Goal: Information Seeking & Learning: Check status

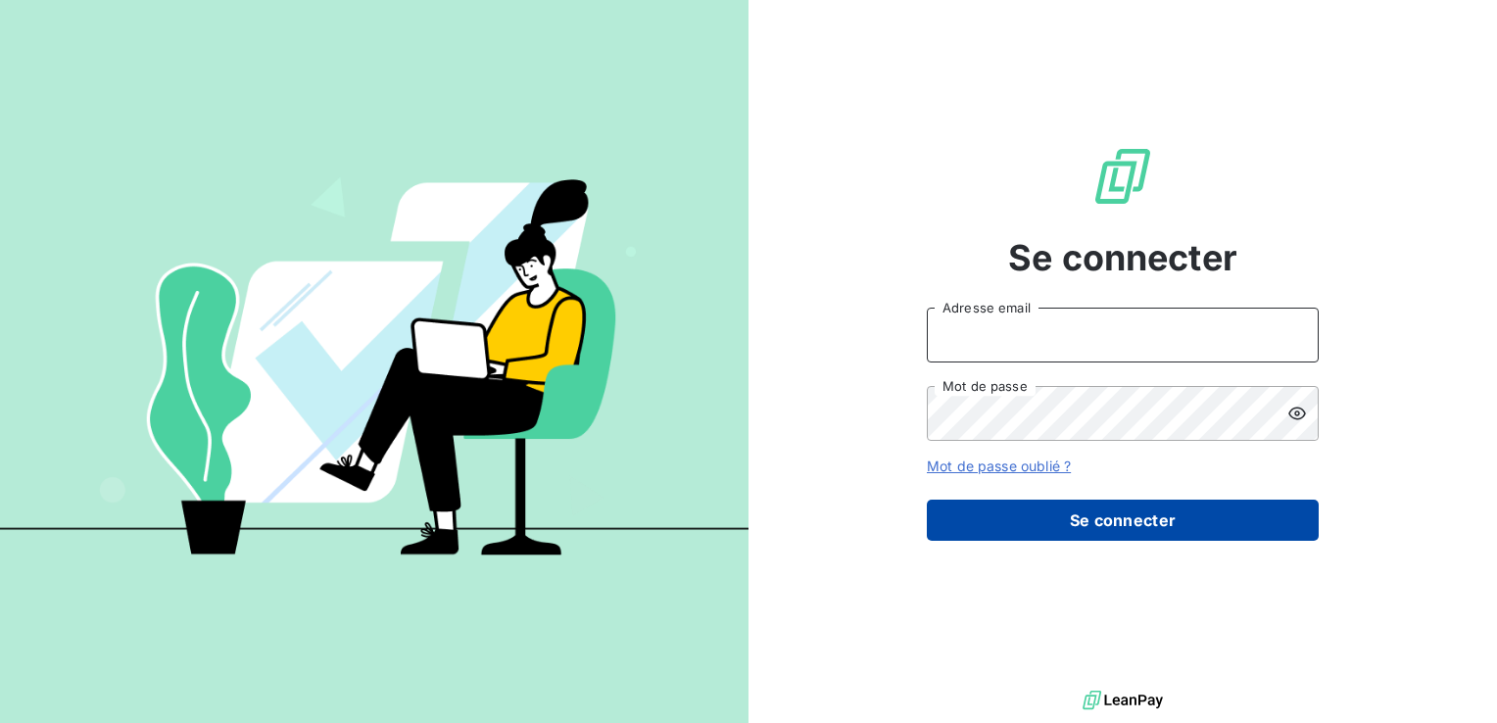
type input "[PERSON_NAME][EMAIL_ADDRESS][DOMAIN_NAME]"
click at [1080, 519] on button "Se connecter" at bounding box center [1123, 520] width 392 height 41
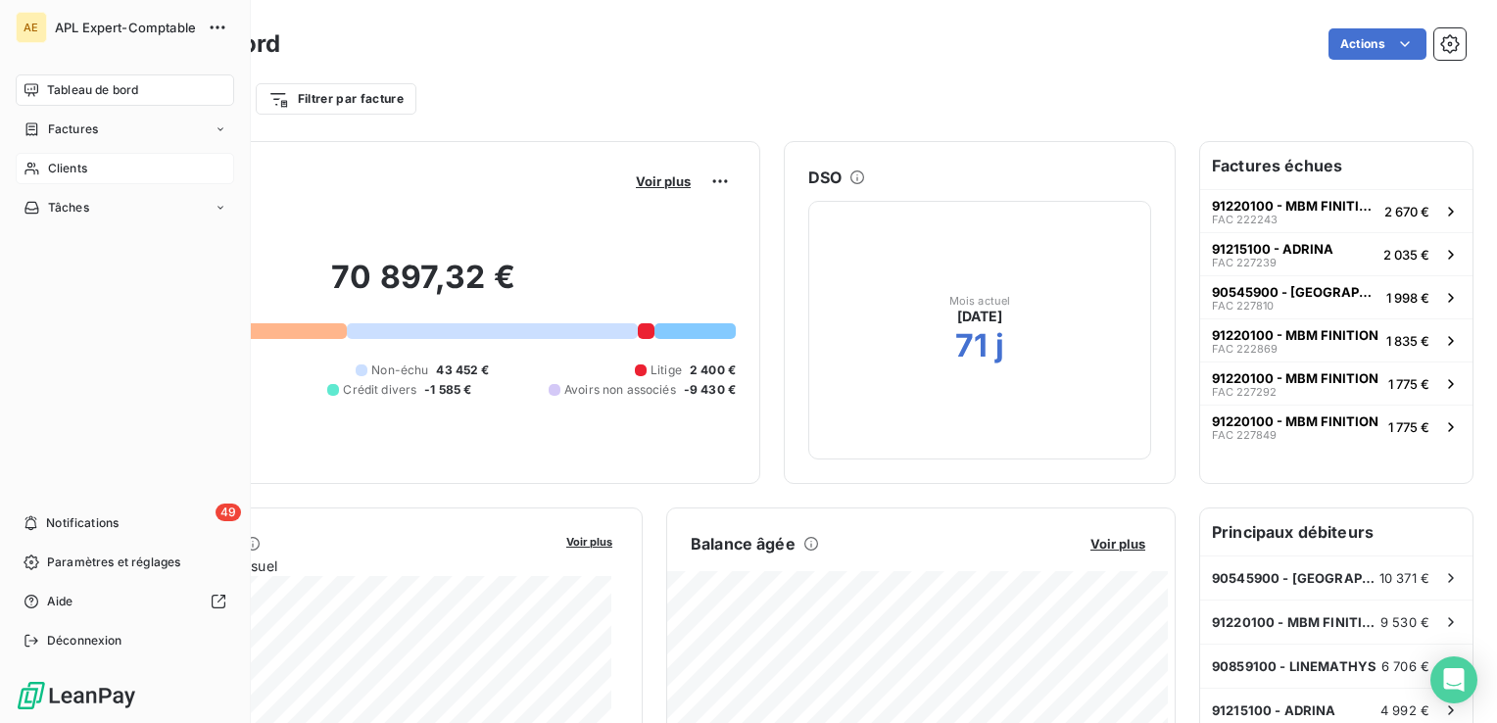
click at [63, 167] on span "Clients" at bounding box center [67, 169] width 39 height 18
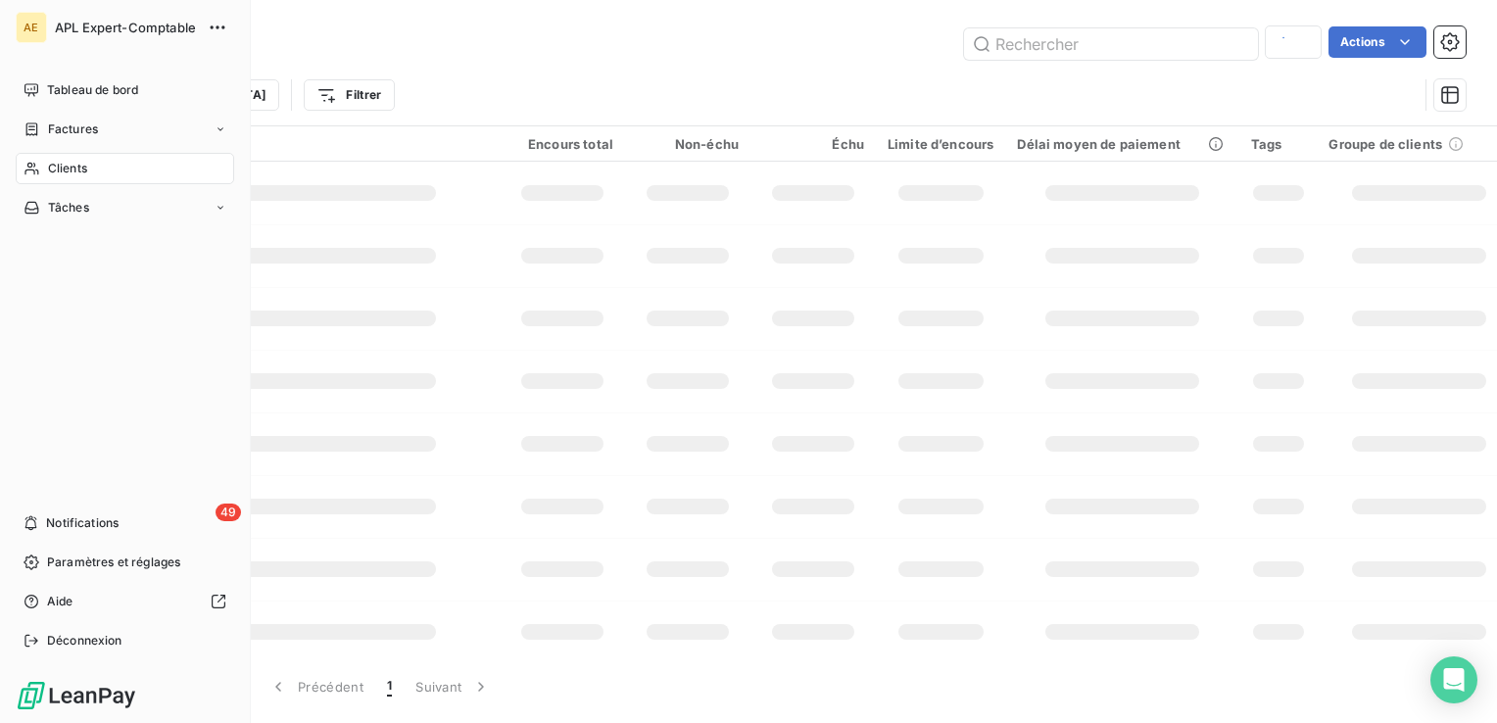
type input "adrina"
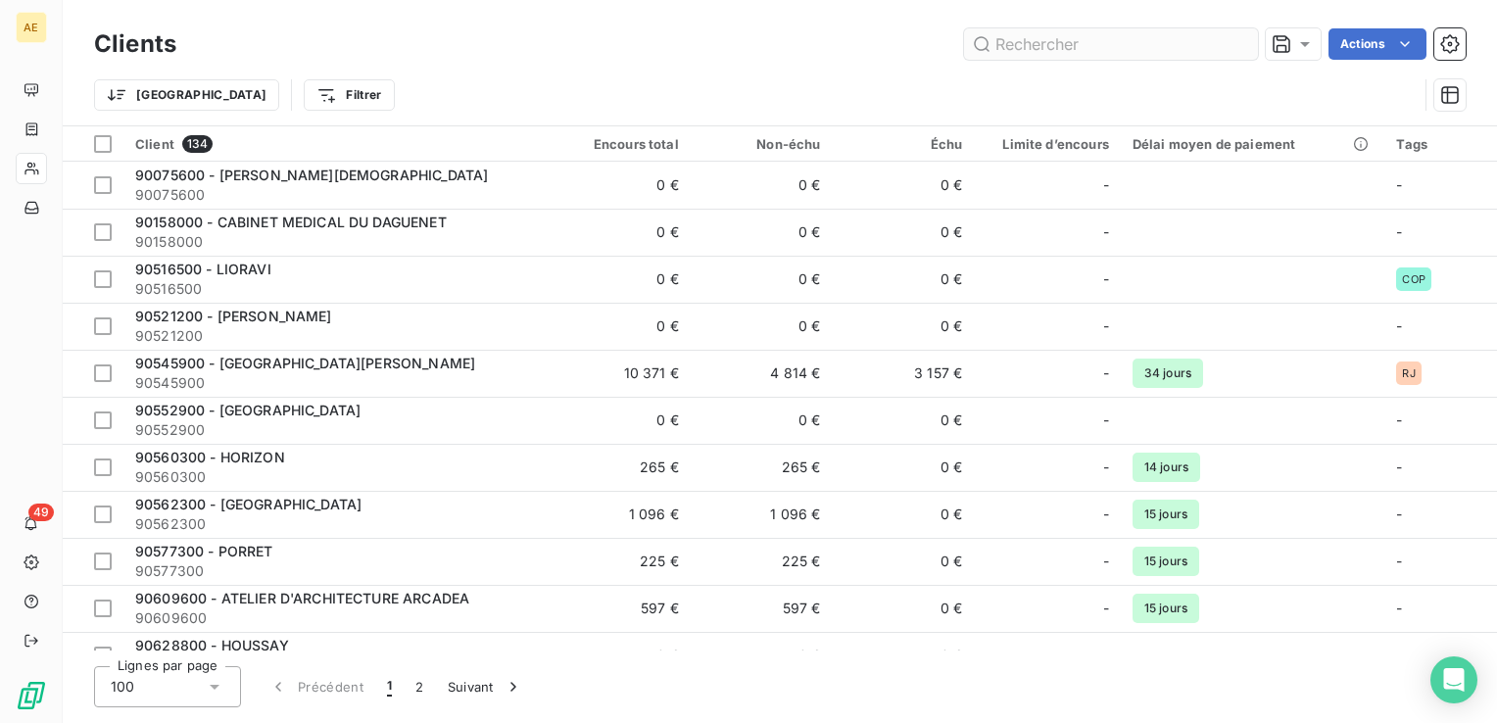
click at [1034, 38] on input "text" at bounding box center [1111, 43] width 294 height 31
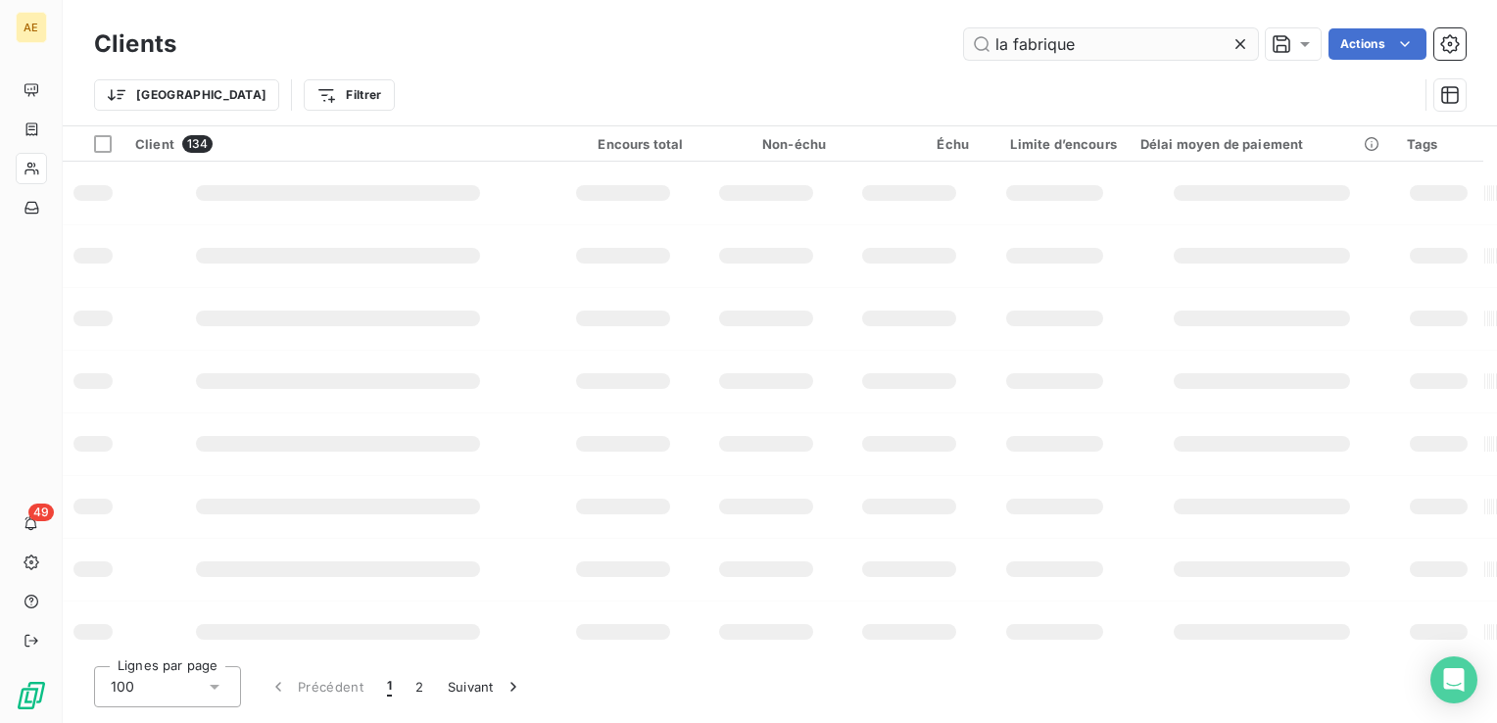
type input "la fabrique"
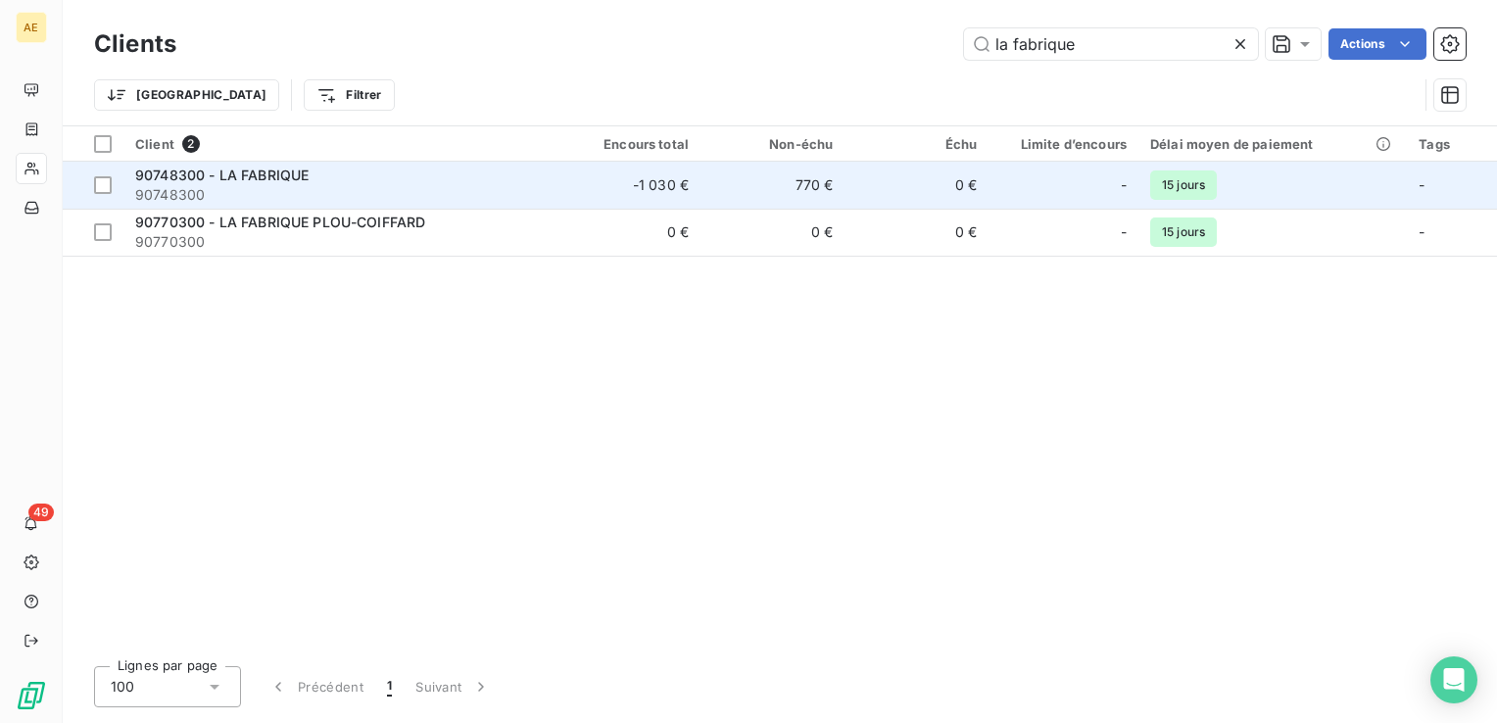
click at [257, 178] on span "90748300 - LA FABRIQUE" at bounding box center [221, 175] width 173 height 17
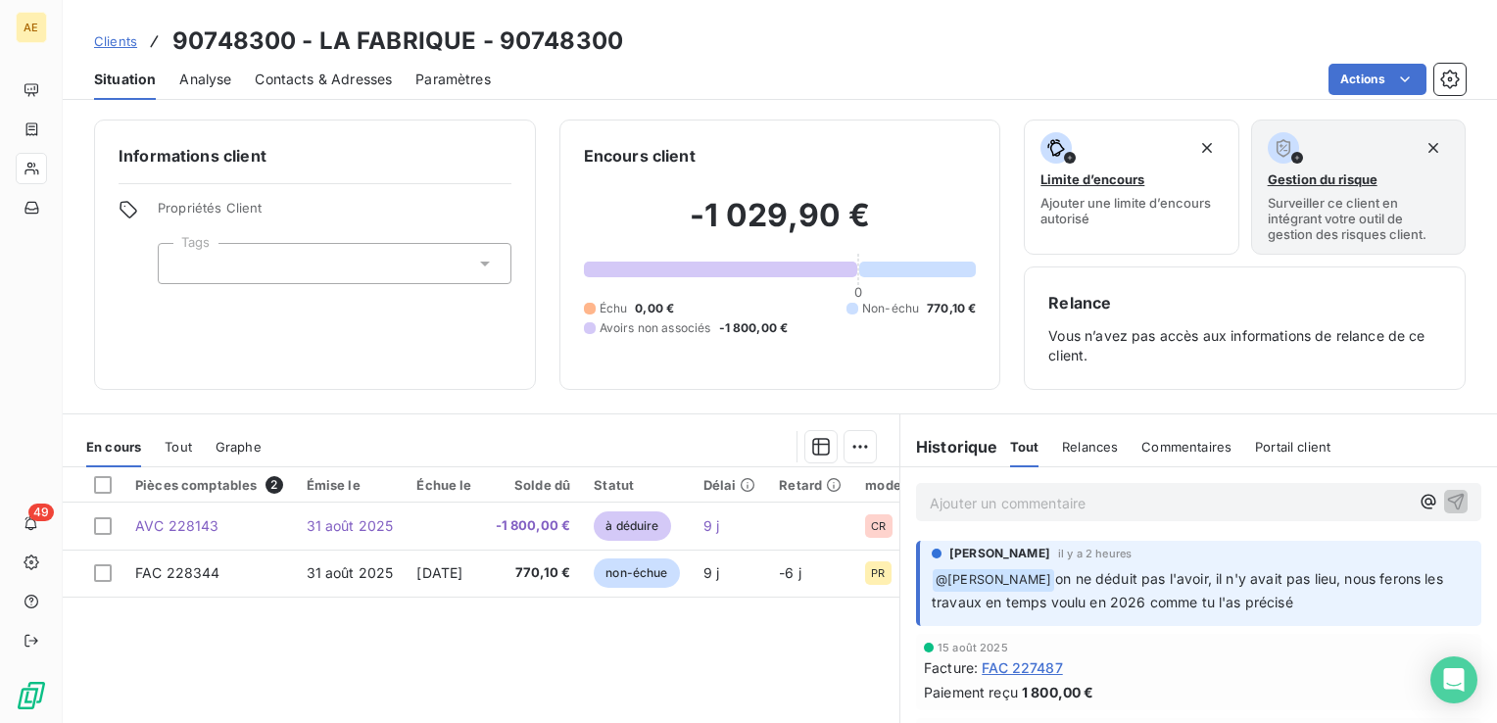
click at [1191, 501] on p "Ajouter un commentaire ﻿" at bounding box center [1169, 503] width 479 height 24
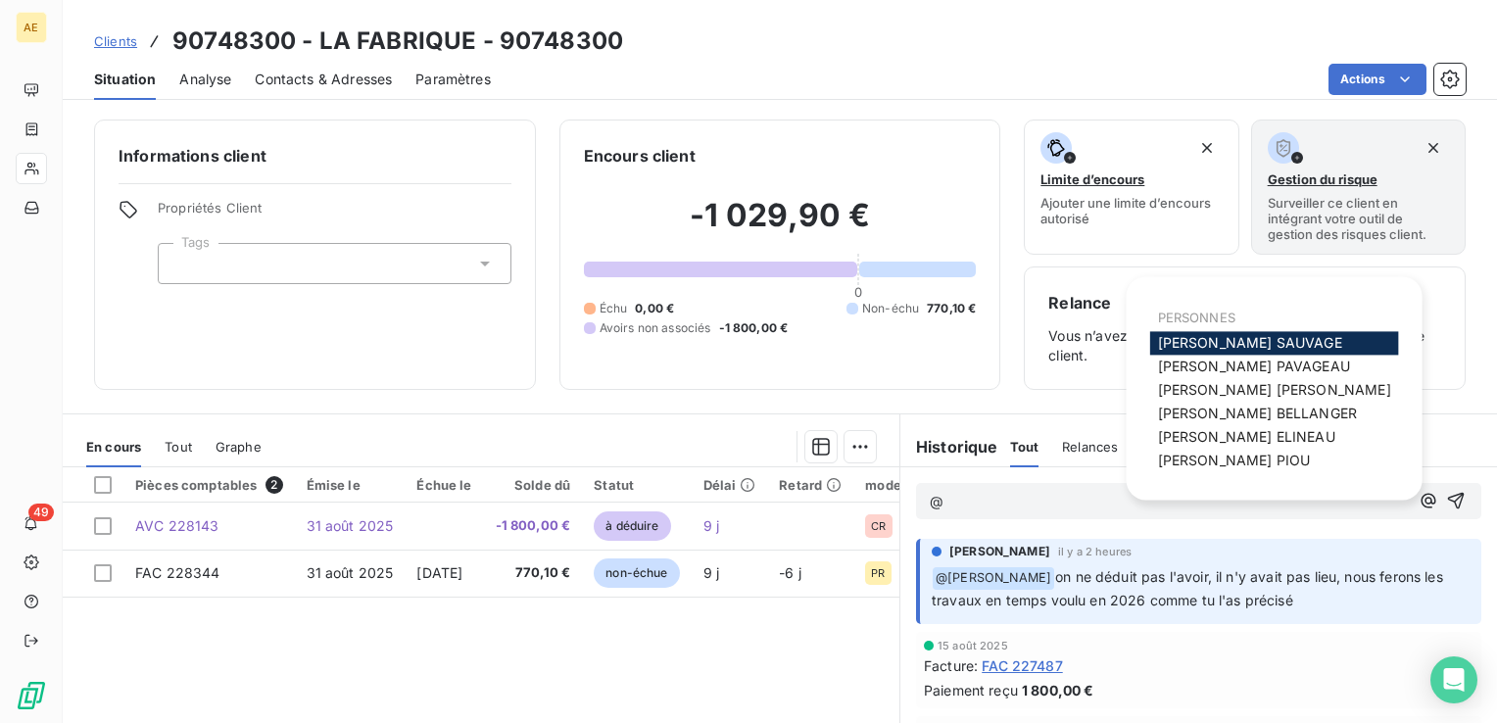
click at [1215, 347] on span "[PERSON_NAME]" at bounding box center [1250, 342] width 184 height 17
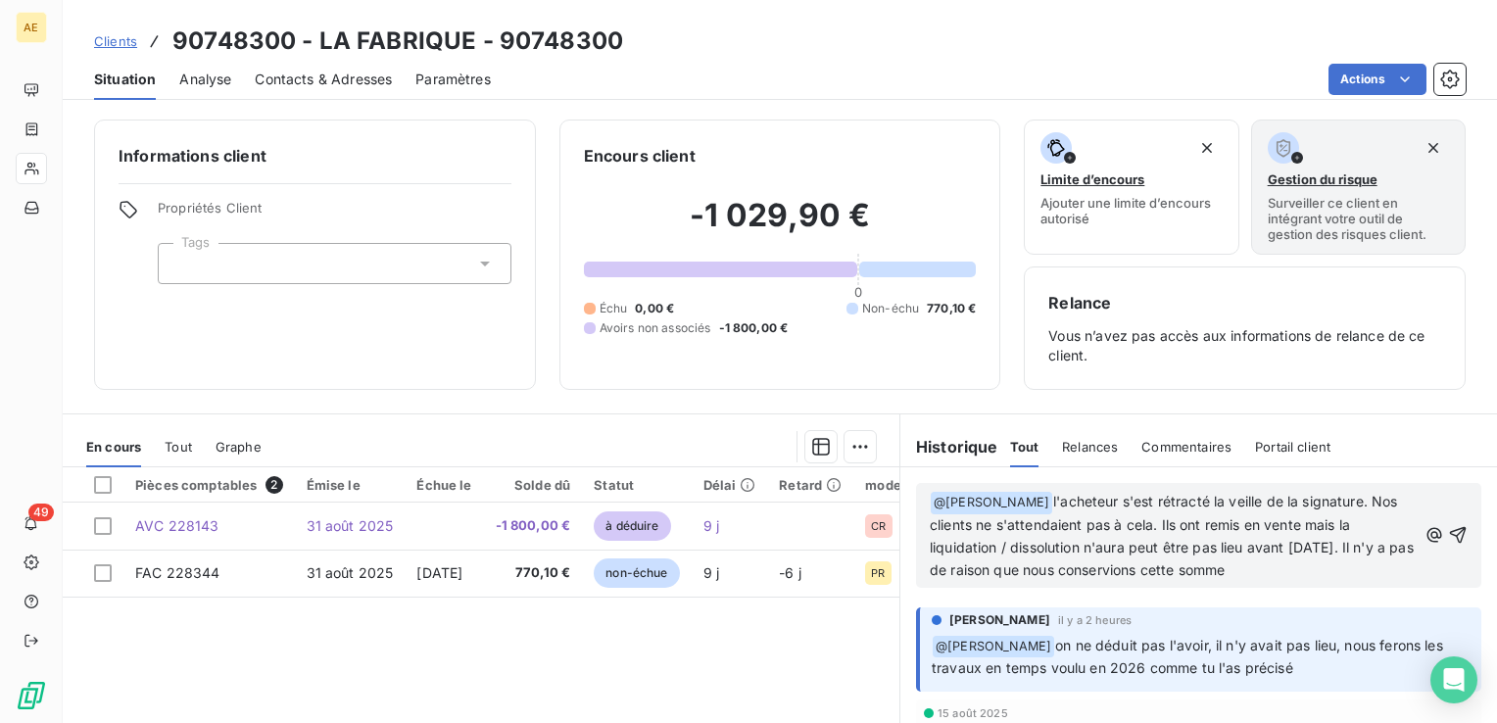
drag, startPoint x: 1357, startPoint y: 547, endPoint x: 1372, endPoint y: 563, distance: 22.9
click at [1372, 563] on p "﻿ @ [PERSON_NAME] ﻿ l'acheteur s'est rétracté la veille de la signature. Nos cl…" at bounding box center [1173, 536] width 487 height 91
click at [1329, 524] on span "l'acheteur s'est rétracté la veille de la signature. Nos clients ne s'attendaie…" at bounding box center [1168, 535] width 476 height 85
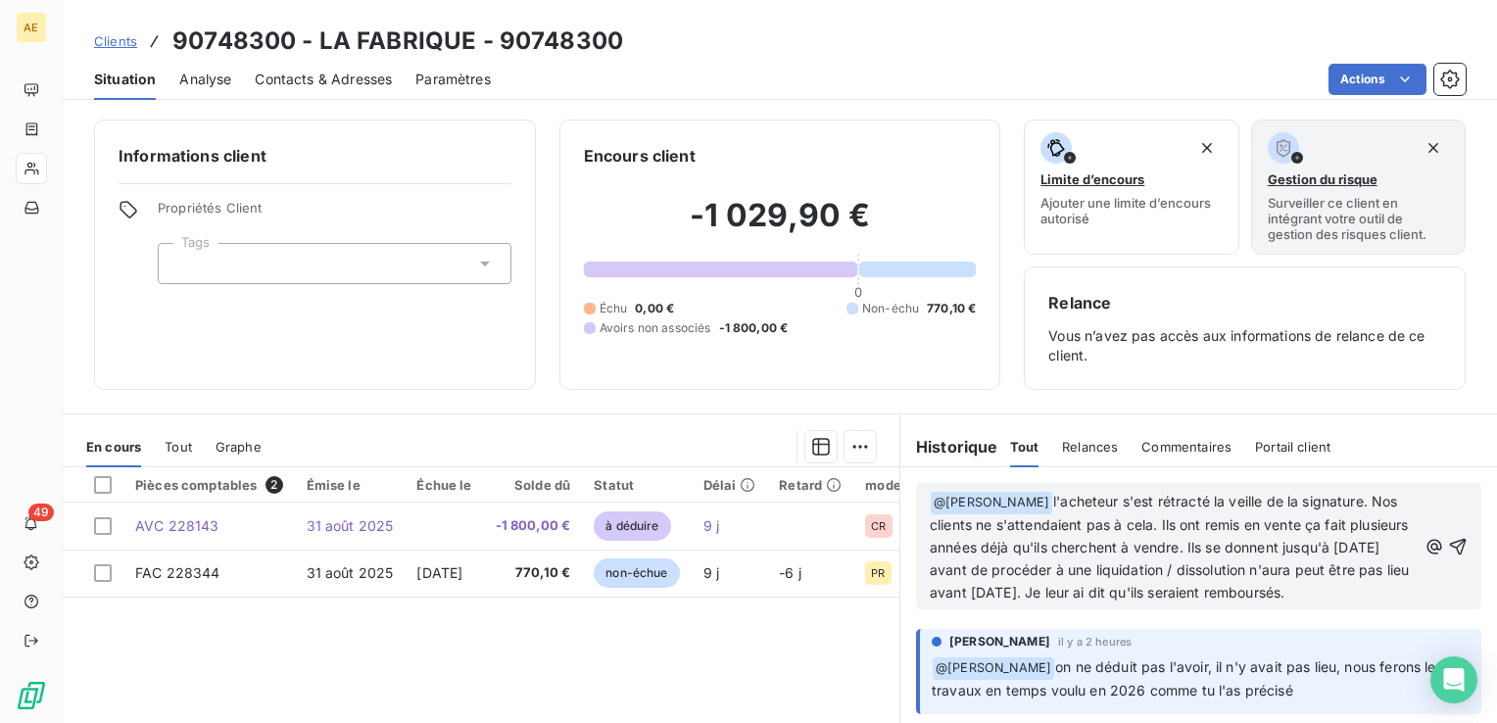
click at [1375, 564] on p "﻿ @ [PERSON_NAME] ﻿ l'acheteur s'est rétracté la veille de la signature. Nos cl…" at bounding box center [1173, 547] width 487 height 113
drag, startPoint x: 1189, startPoint y: 590, endPoint x: 922, endPoint y: 594, distance: 267.4
click at [930, 594] on span "l'acheteur s'est rétracté la veille de la signature. Nos clients ne s'attendaie…" at bounding box center [1171, 547] width 483 height 108
drag, startPoint x: 1190, startPoint y: 593, endPoint x: 899, endPoint y: 589, distance: 290.9
click at [900, 589] on div "﻿ @ [PERSON_NAME] ﻿ l'acheteur s'est rétracté la veille de la signature. Nos cl…" at bounding box center [1198, 546] width 596 height 158
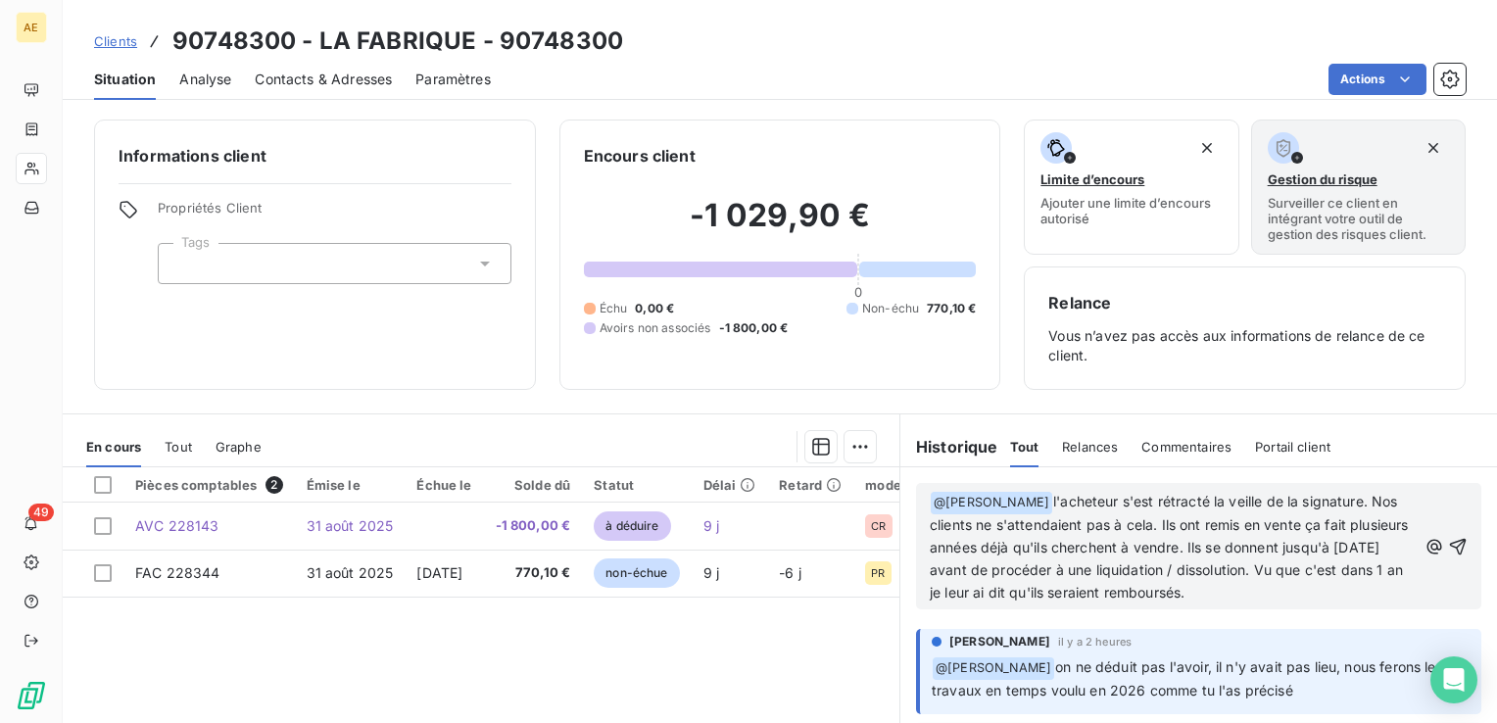
click at [1386, 594] on p "﻿ @ [PERSON_NAME] ﻿ l'acheteur s'est rétracté la veille de la signature. Nos cl…" at bounding box center [1173, 547] width 487 height 113
click at [1271, 519] on span "l'acheteur s'est rétracté la veille de la signature. Nos clients ne s'attendaie…" at bounding box center [1171, 547] width 483 height 108
click at [1060, 549] on span "l'acheteur s'est rétracté la veille de la signature. Nos clients ne s'attendaie…" at bounding box center [1171, 547] width 483 height 108
click at [1059, 549] on span "l'acheteur s'est rétracté la veille de la signature. Nos clients ne s'attendaie…" at bounding box center [1171, 547] width 483 height 108
click at [1149, 603] on p "﻿ @ [PERSON_NAME] ﻿ l'acheteur s'est rétracté la veille de la signature. Nos cl…" at bounding box center [1173, 547] width 487 height 113
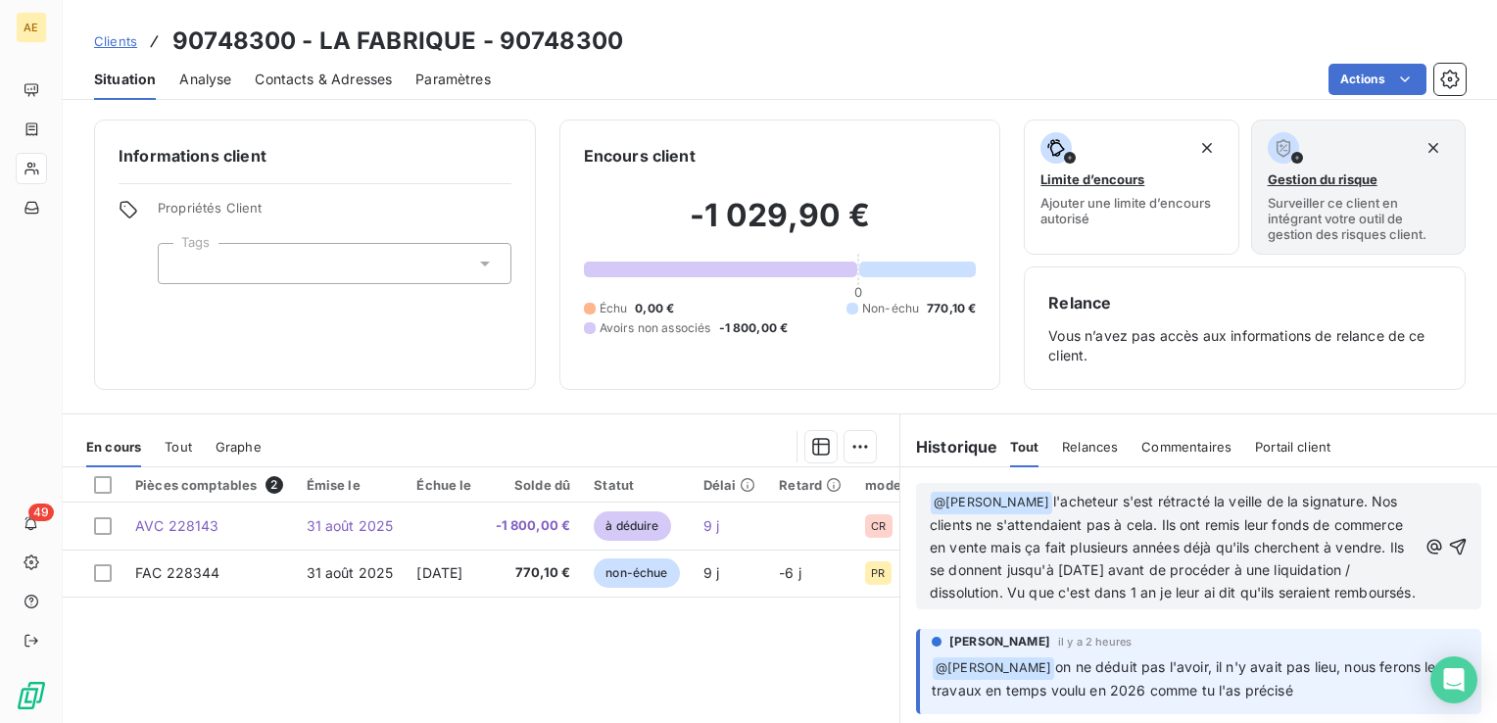
click at [1240, 603] on p "﻿ @ [PERSON_NAME] ﻿ l'acheteur s'est rétracté la veille de la signature. Nos cl…" at bounding box center [1173, 547] width 487 height 113
drag, startPoint x: 1207, startPoint y: 574, endPoint x: 1266, endPoint y: 560, distance: 61.3
click at [1266, 560] on span "l'acheteur s'est rétracté la veille de la signature. Nos clients ne s'attendaie…" at bounding box center [1173, 547] width 486 height 108
click at [1302, 625] on div "﻿ @ [PERSON_NAME] ﻿ l'acheteur s'est rétracté la veille de la signature. Nos cl…" at bounding box center [1198, 546] width 596 height 158
click at [1262, 609] on div "﻿ @ [PERSON_NAME] ﻿ l'acheteur s'est rétracté la veille de la signature. Nos cl…" at bounding box center [1198, 546] width 565 height 126
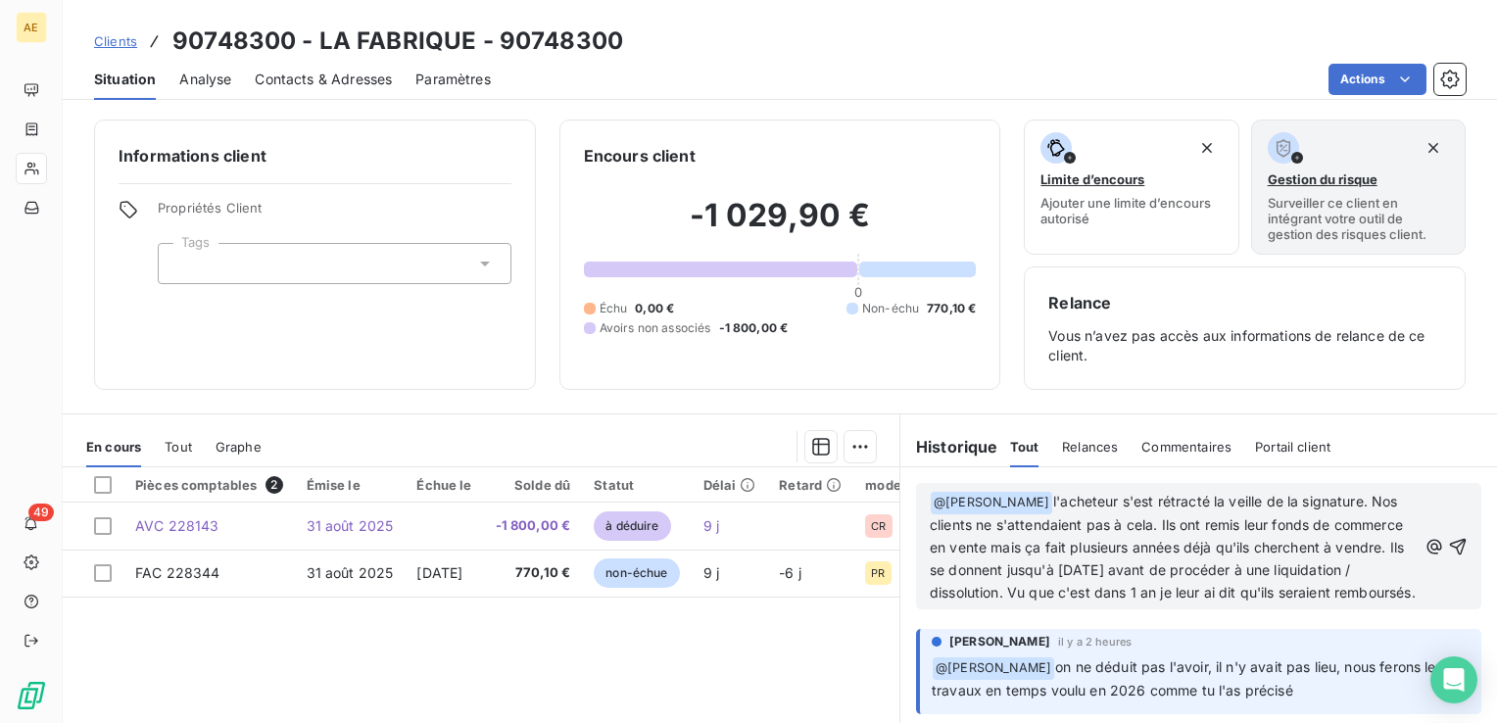
click at [1244, 603] on p "﻿ @ [PERSON_NAME] ﻿ l'acheteur s'est rétracté la veille de la signature. Nos cl…" at bounding box center [1173, 547] width 487 height 113
click at [1448, 556] on icon "button" at bounding box center [1458, 547] width 20 height 20
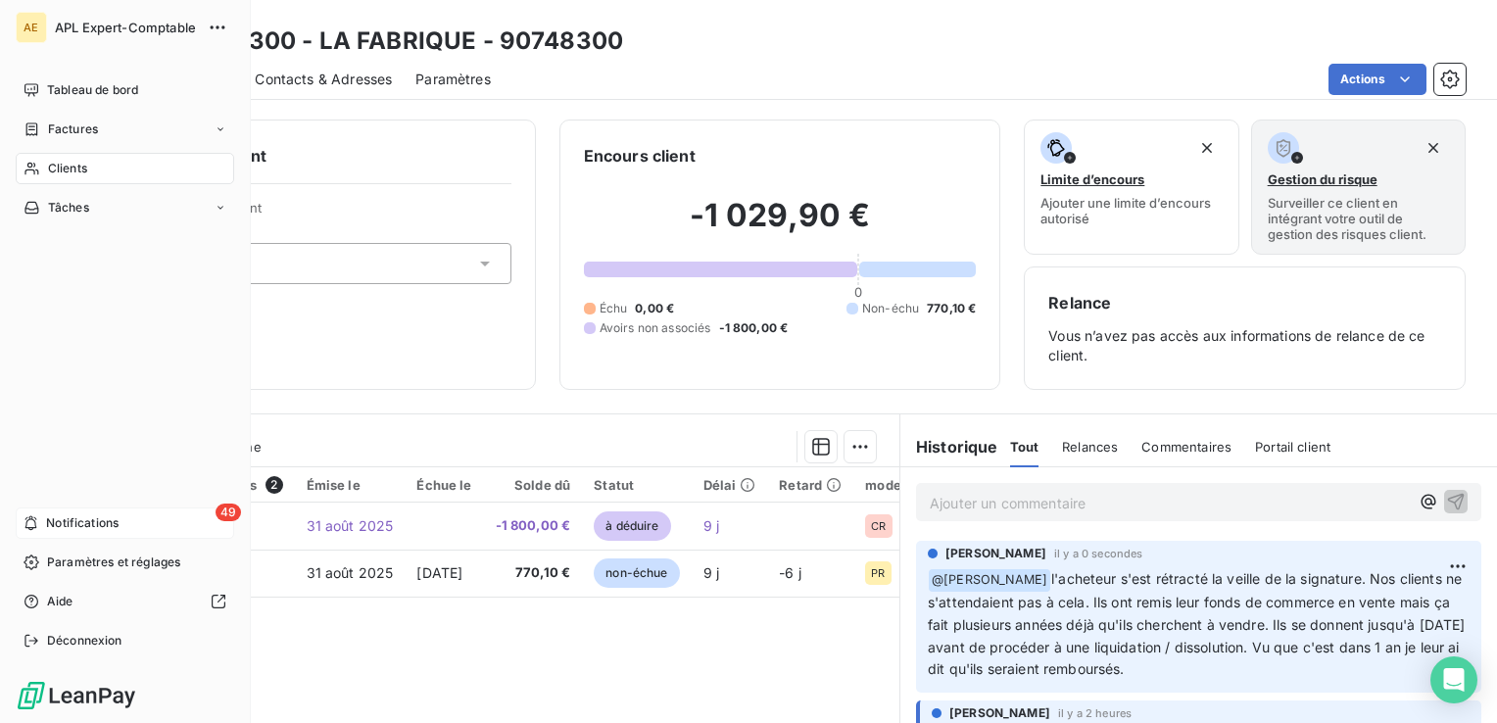
click at [68, 523] on span "Notifications" at bounding box center [82, 523] width 72 height 18
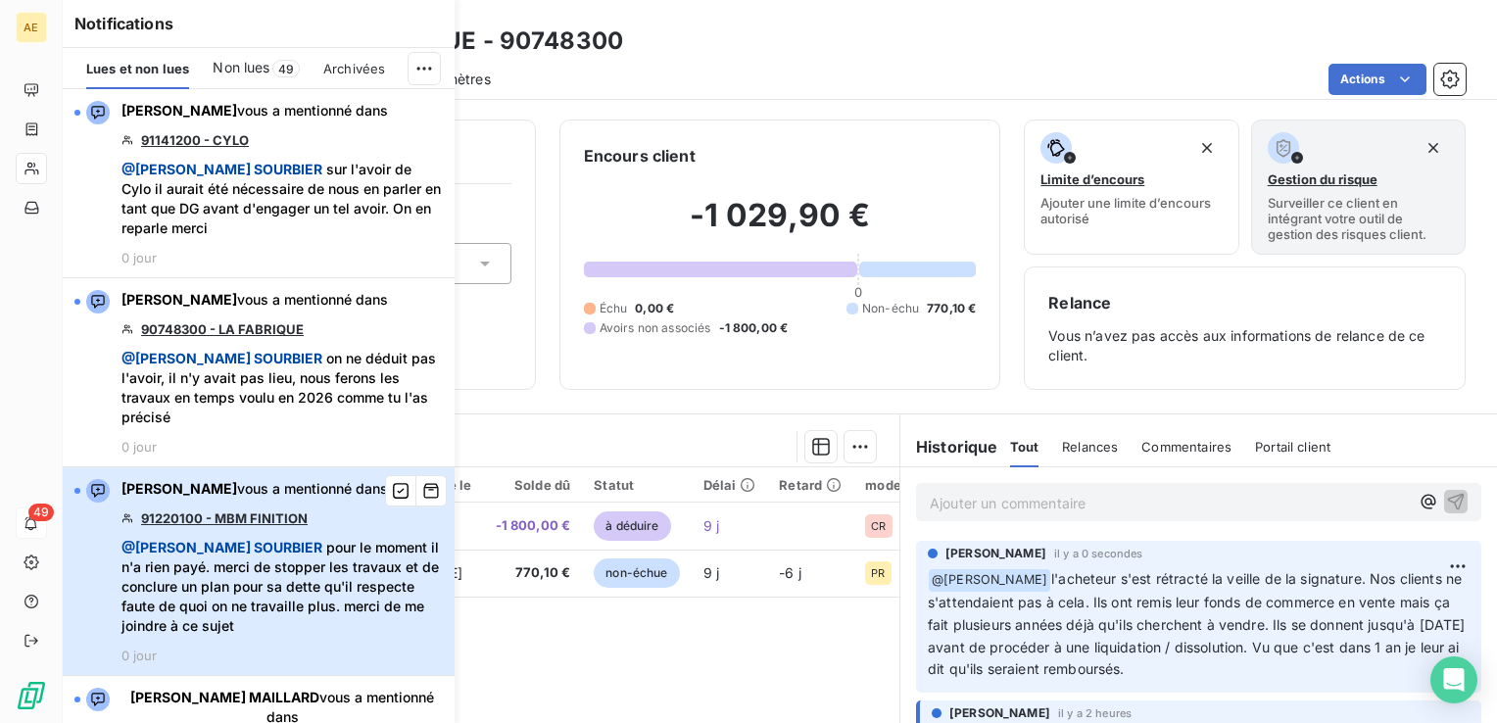
click at [336, 604] on span "@ [PERSON_NAME] pour le moment il n'a rien payé. merci de stopper les travaux e…" at bounding box center [281, 587] width 321 height 98
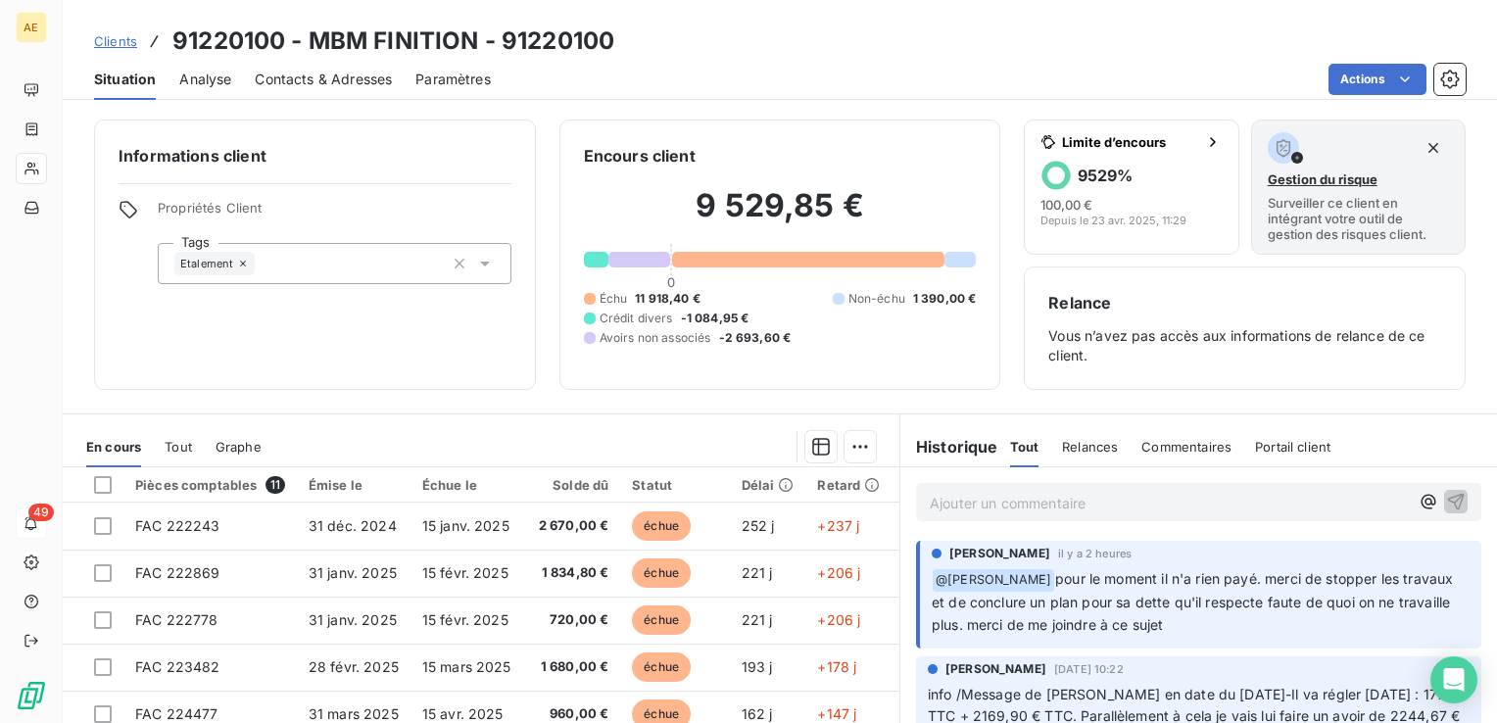
click at [165, 440] on span "Tout" at bounding box center [178, 447] width 27 height 16
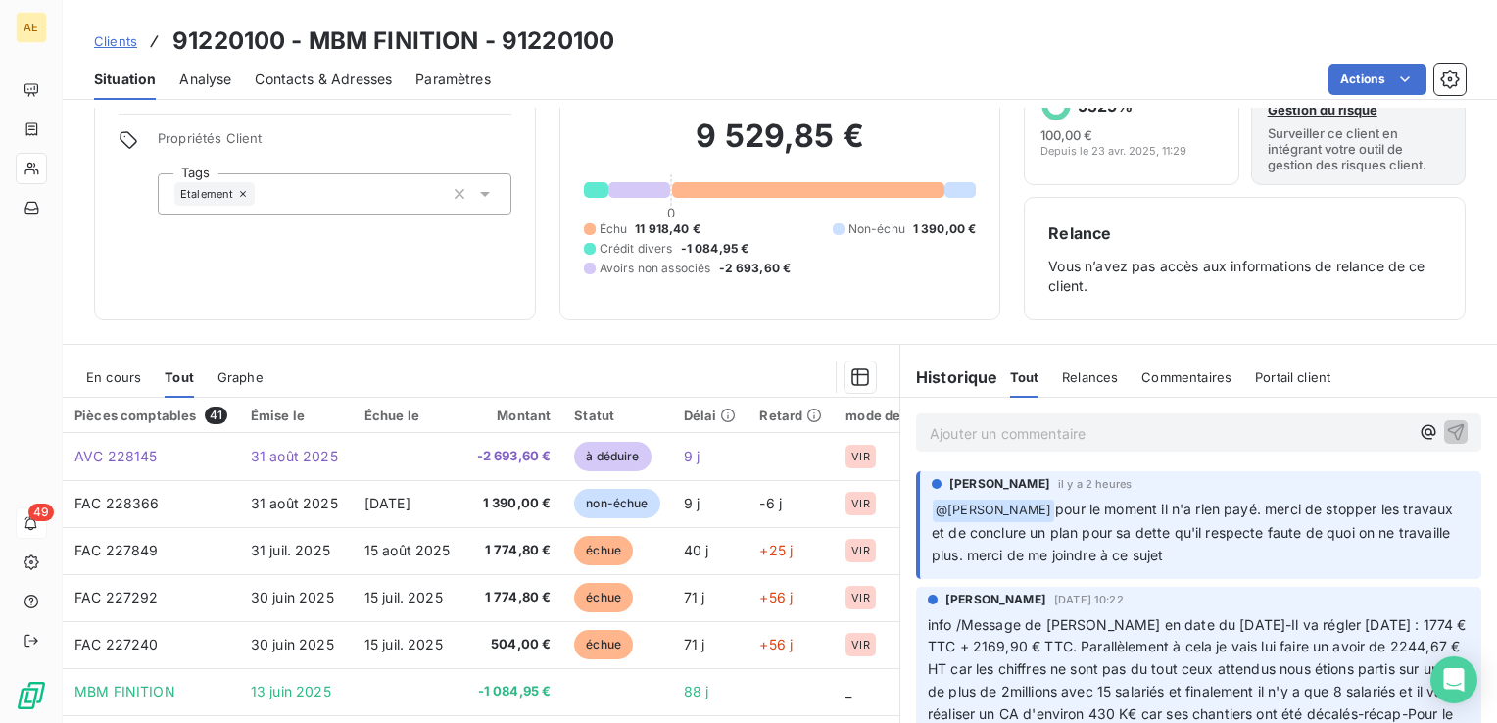
scroll to position [98, 0]
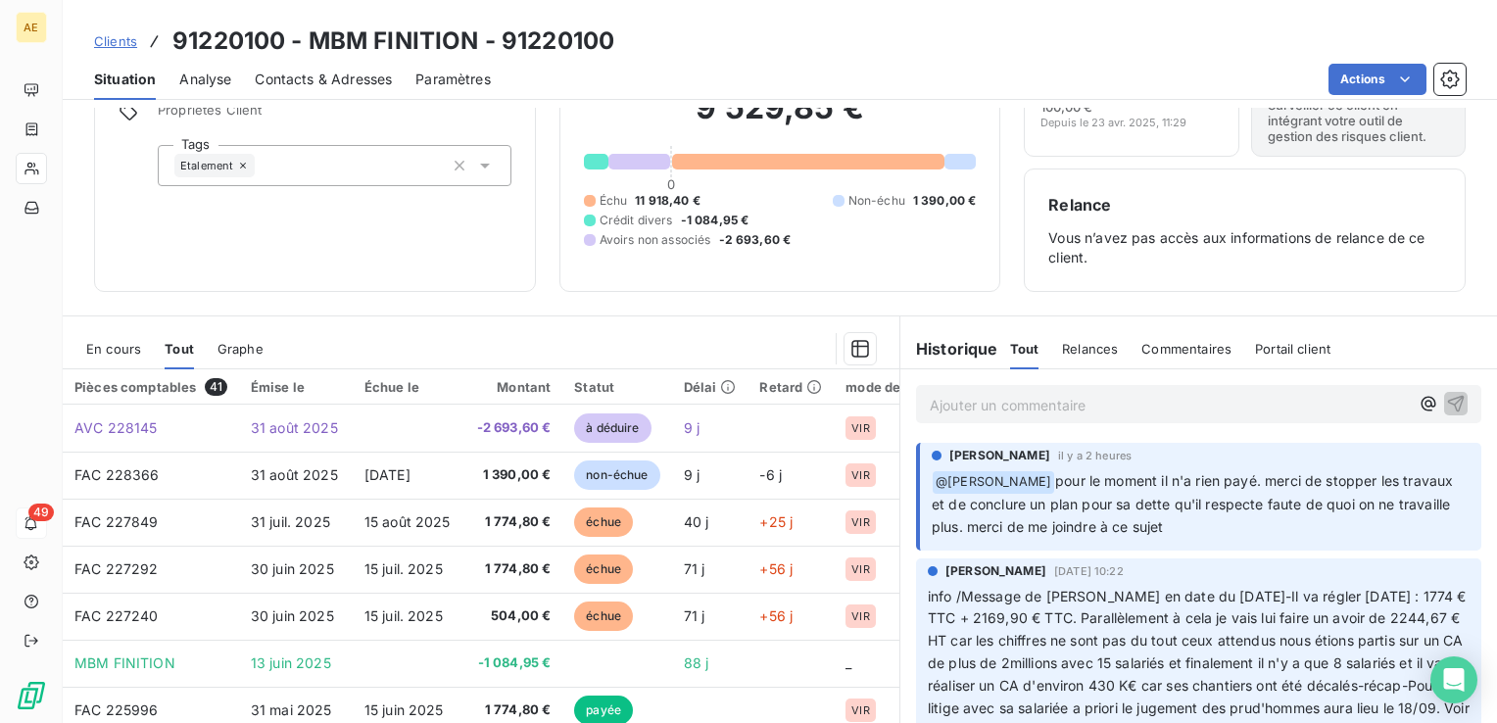
click at [171, 344] on span "Tout" at bounding box center [179, 349] width 29 height 16
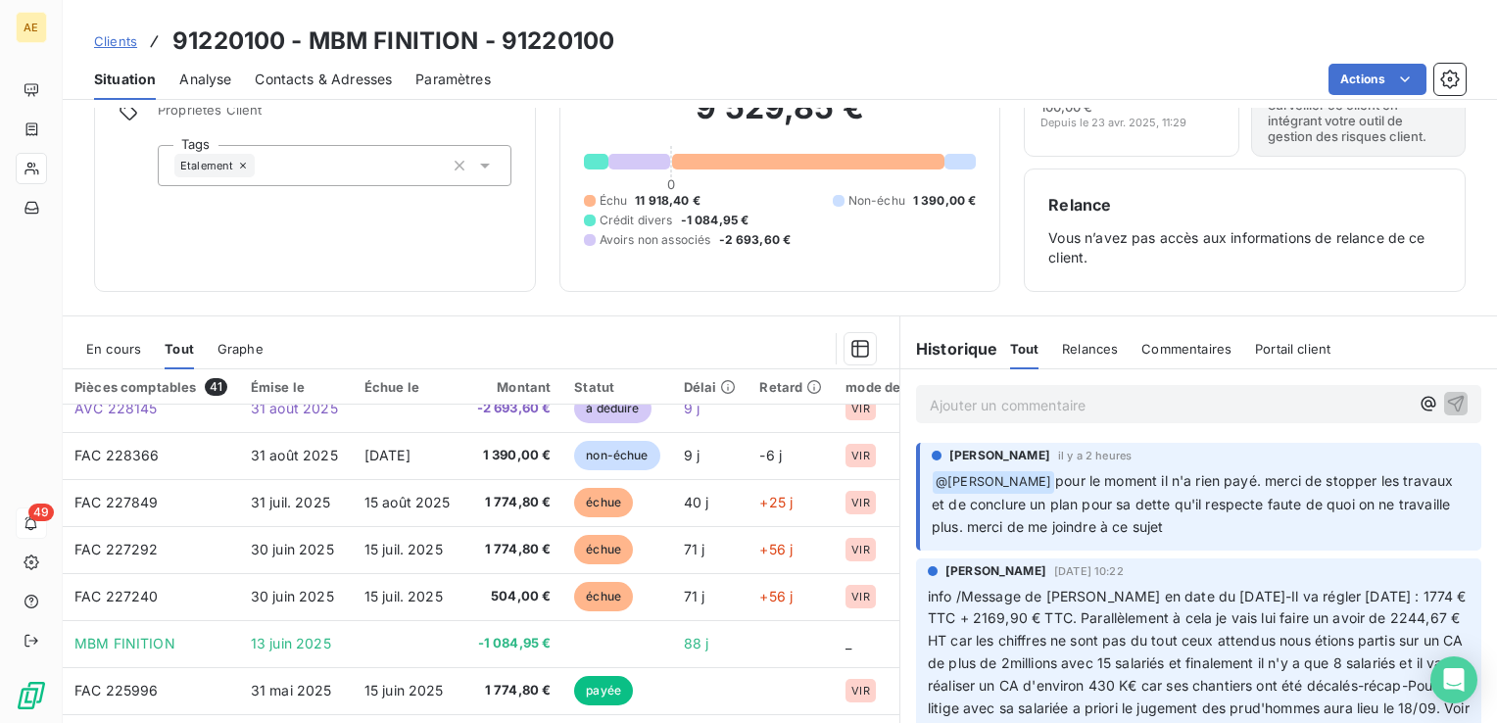
scroll to position [0, 0]
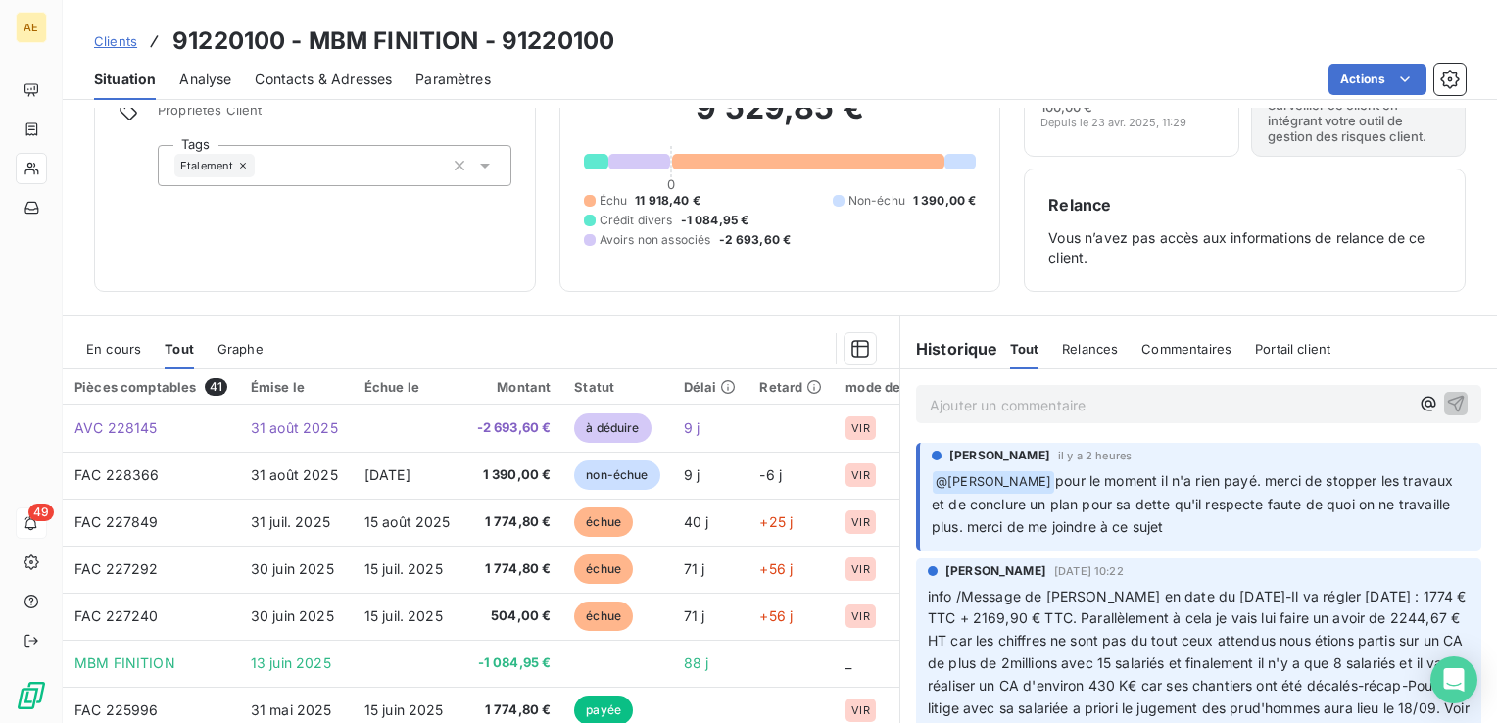
click at [94, 348] on span "En cours" at bounding box center [113, 349] width 55 height 16
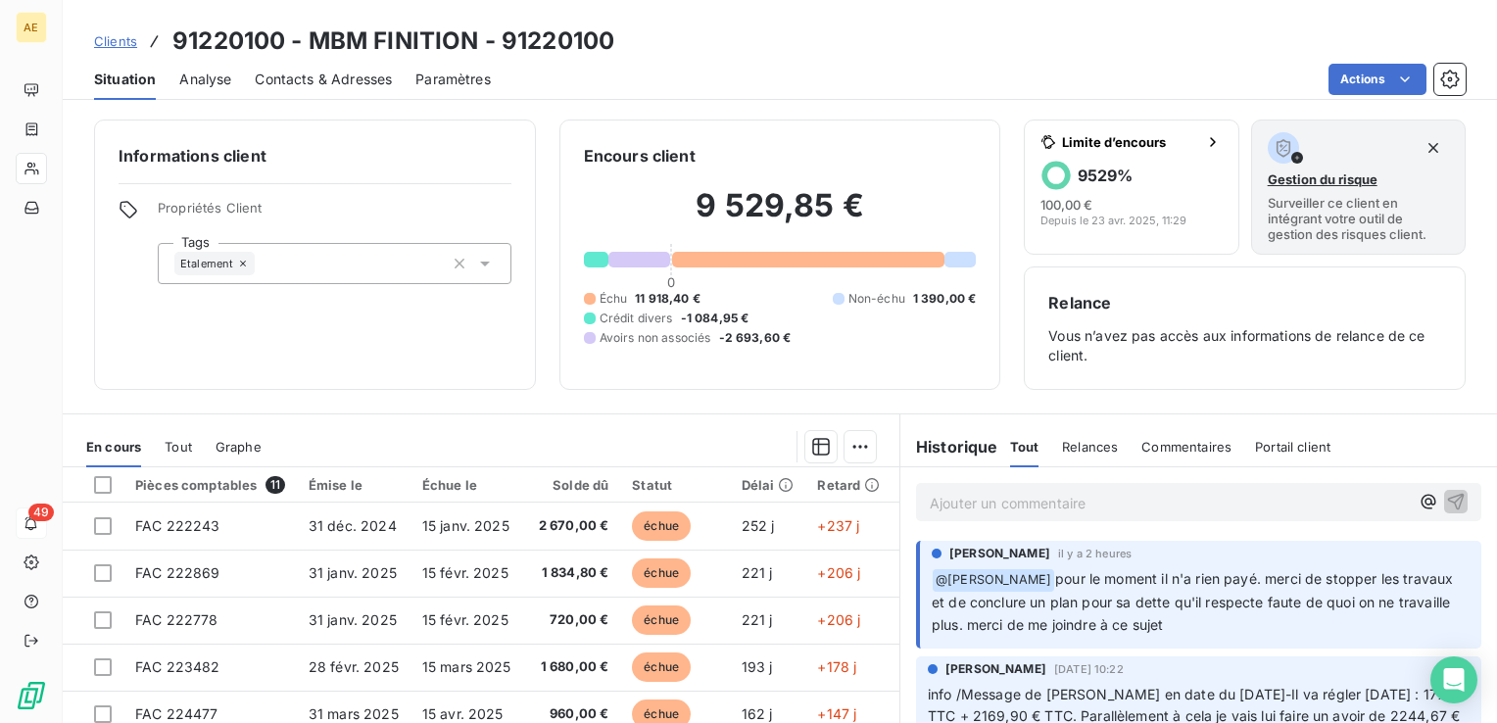
click at [182, 442] on span "Tout" at bounding box center [178, 447] width 27 height 16
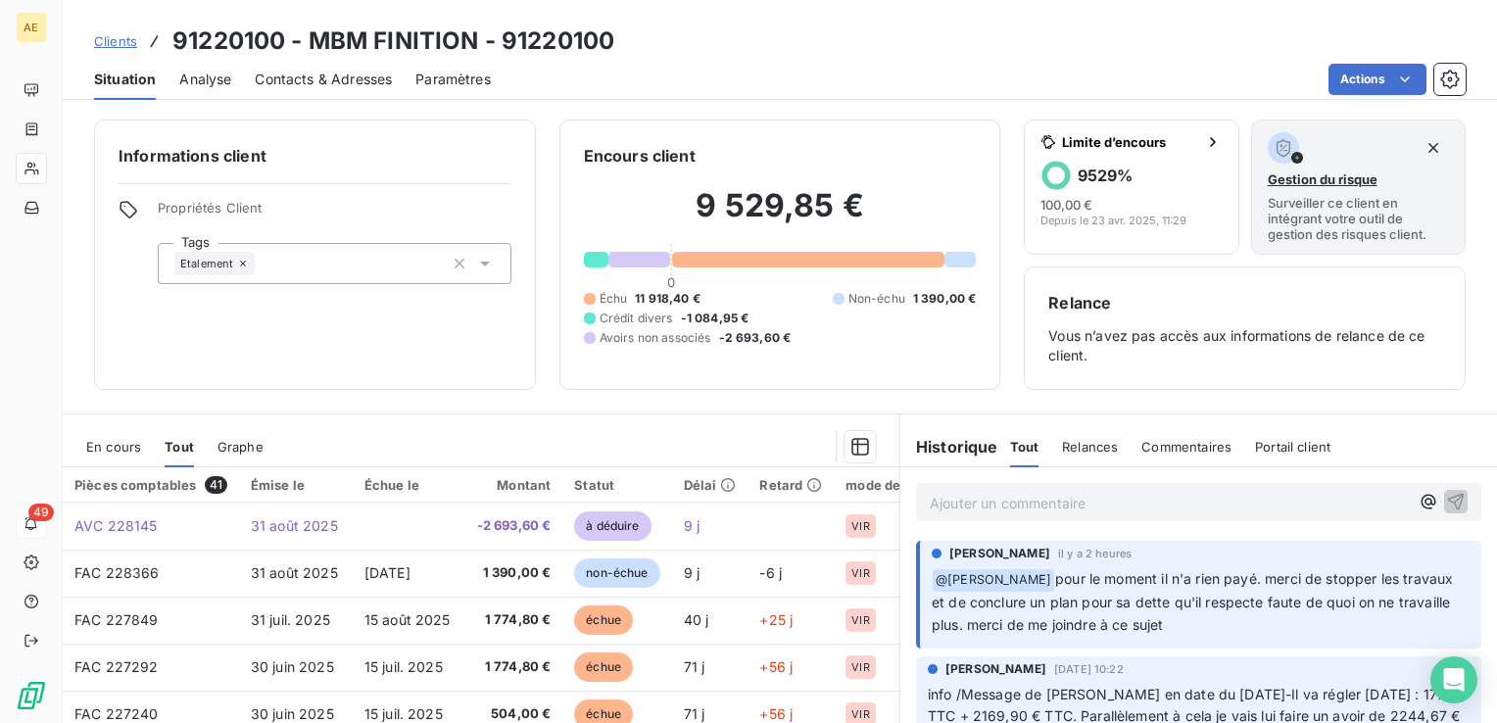
click at [234, 446] on span "Graphe" at bounding box center [240, 447] width 46 height 16
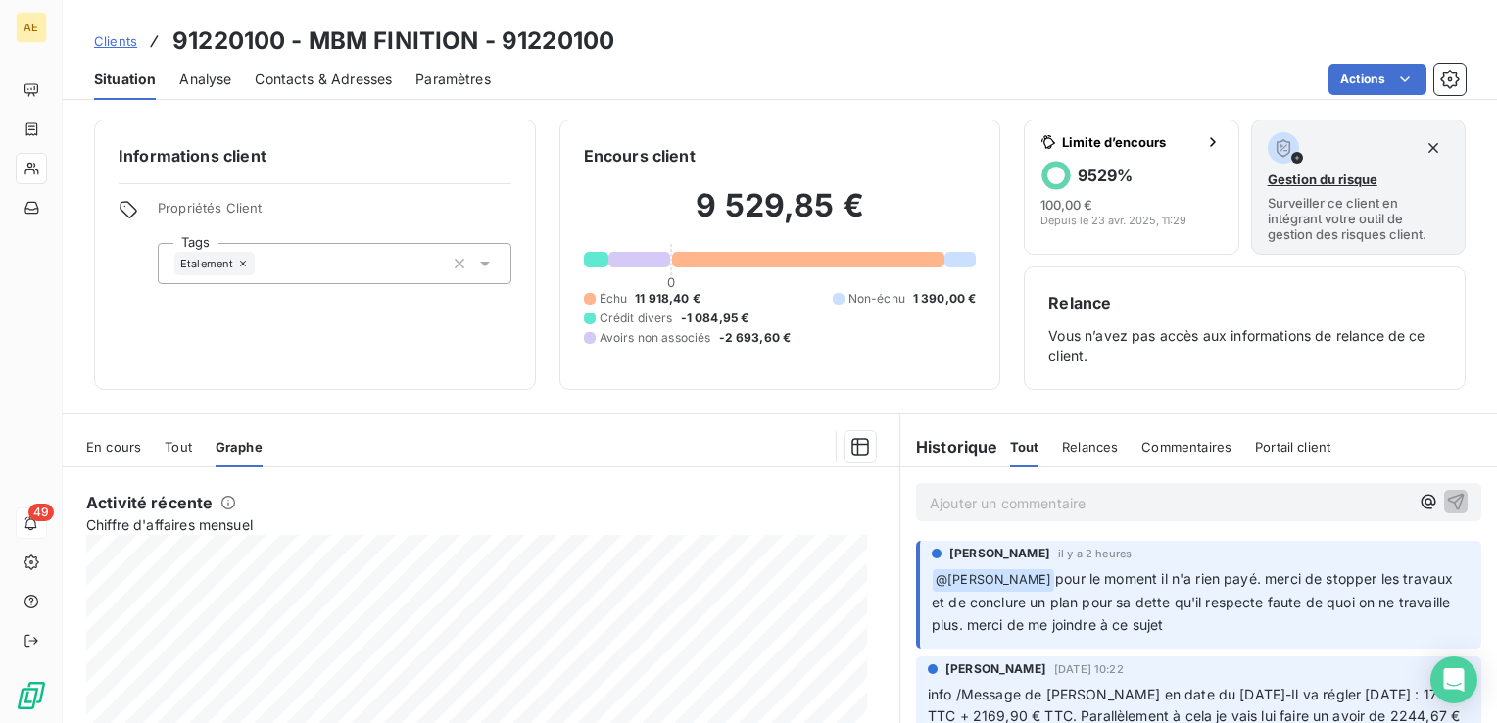
click at [180, 446] on span "Tout" at bounding box center [178, 447] width 27 height 16
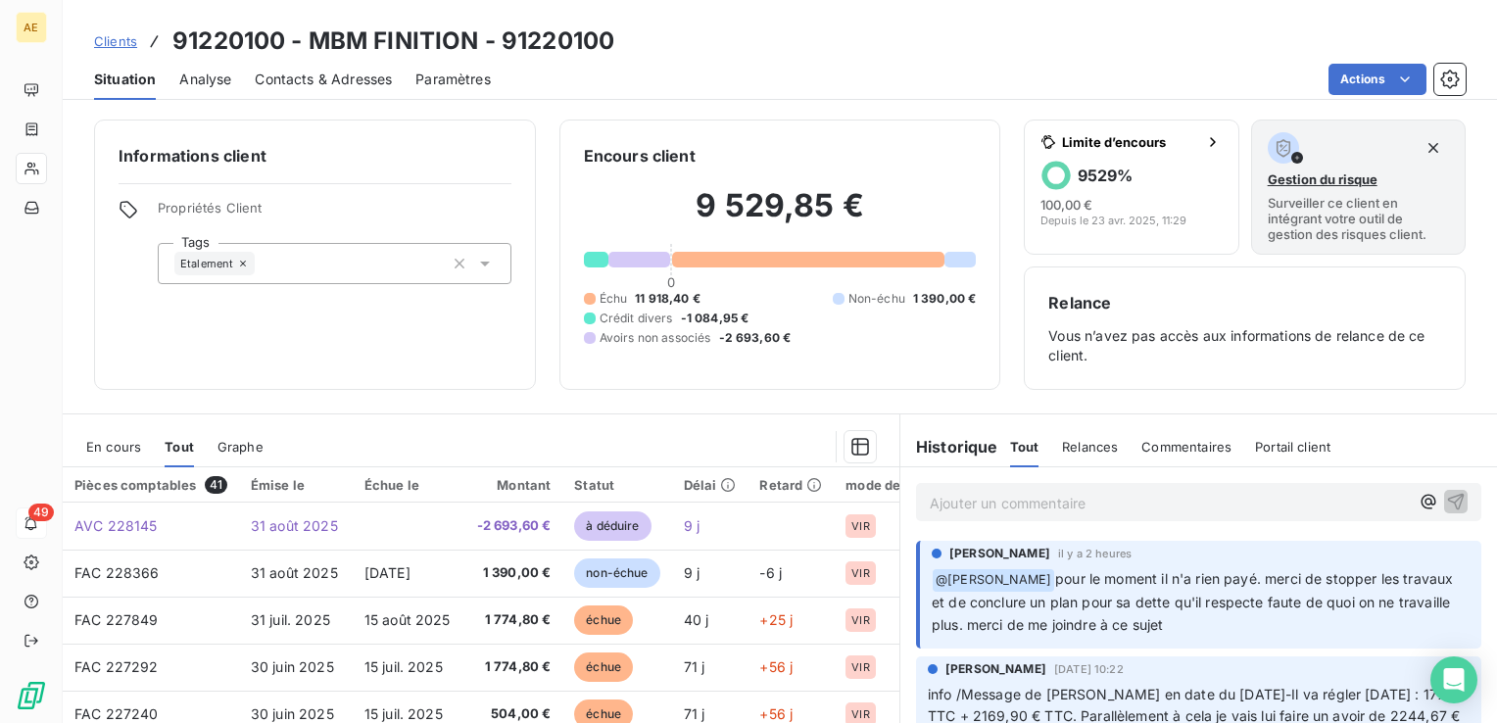
click at [135, 446] on span "En cours" at bounding box center [113, 447] width 55 height 16
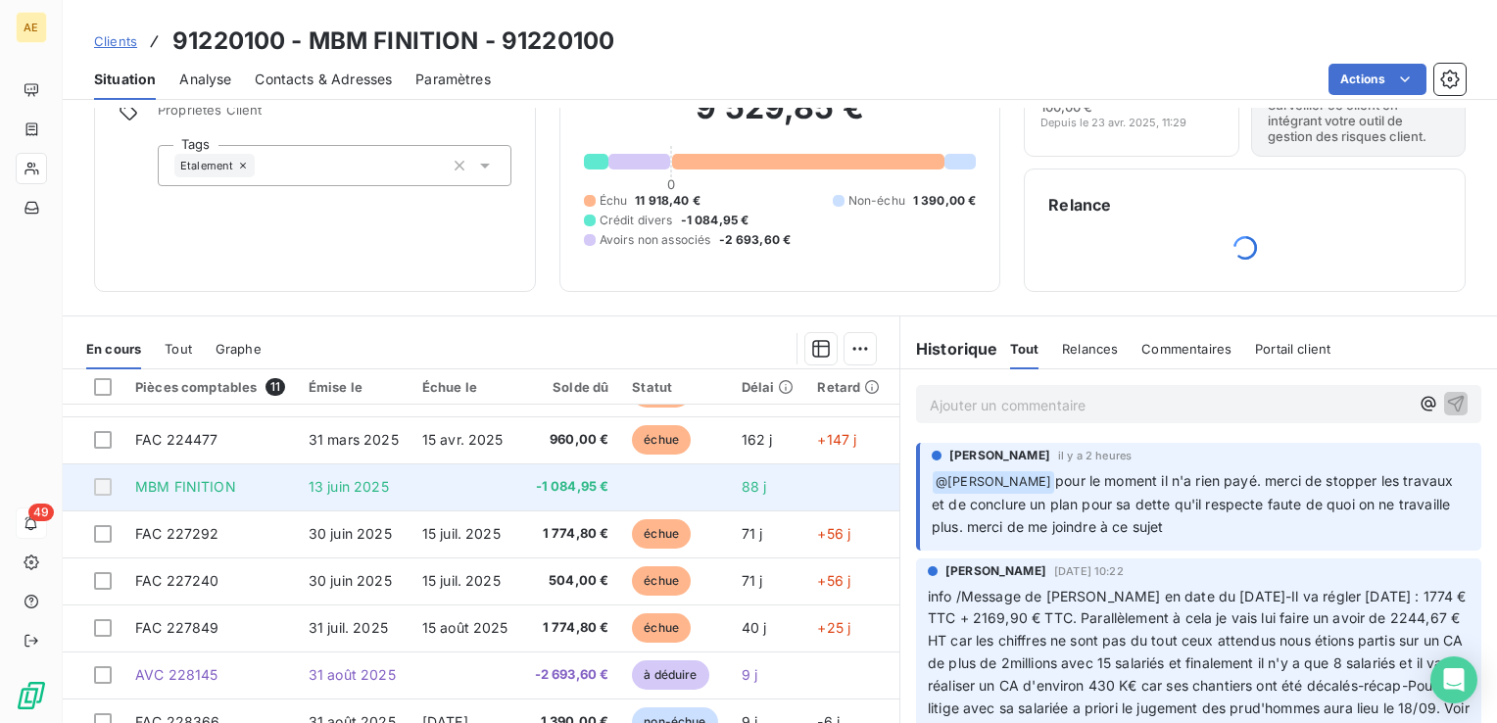
scroll to position [178, 0]
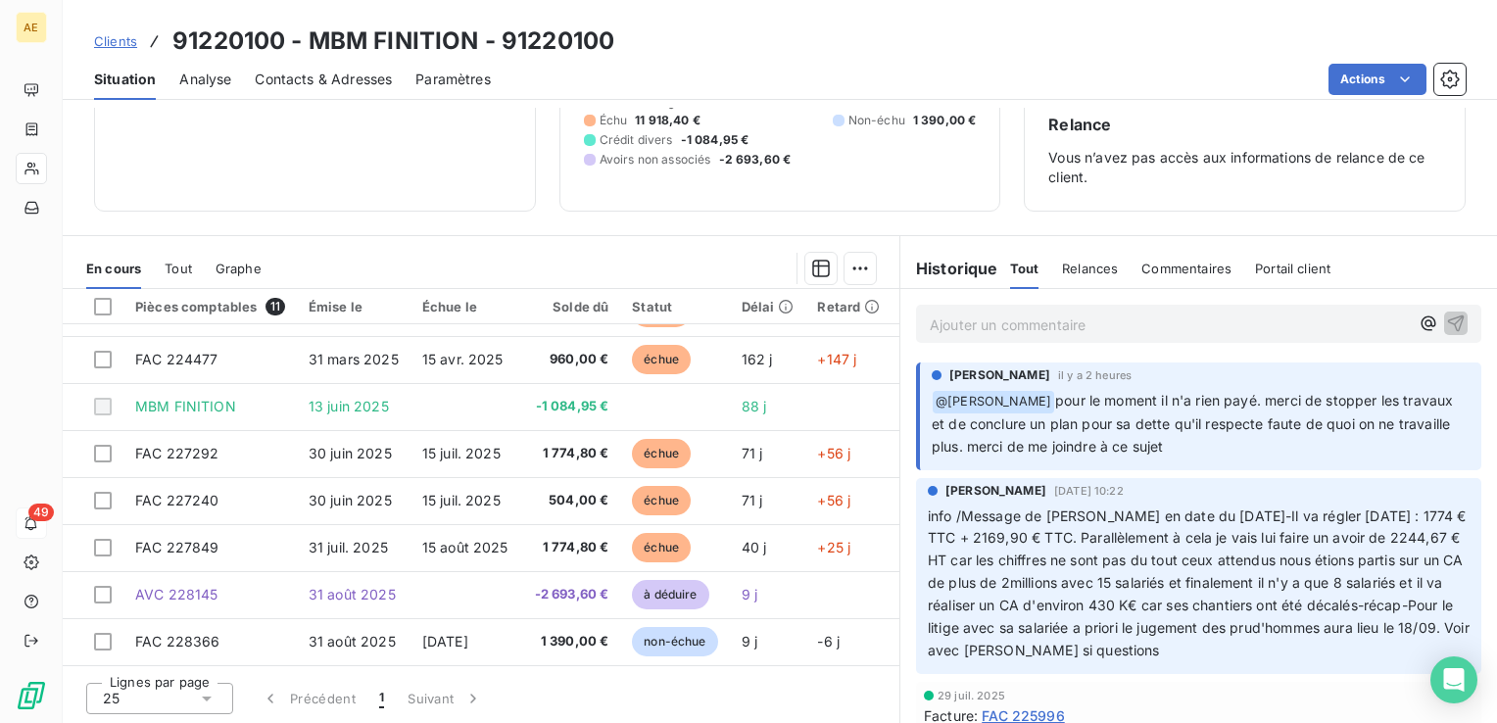
click at [1089, 268] on span "Relances" at bounding box center [1090, 269] width 56 height 16
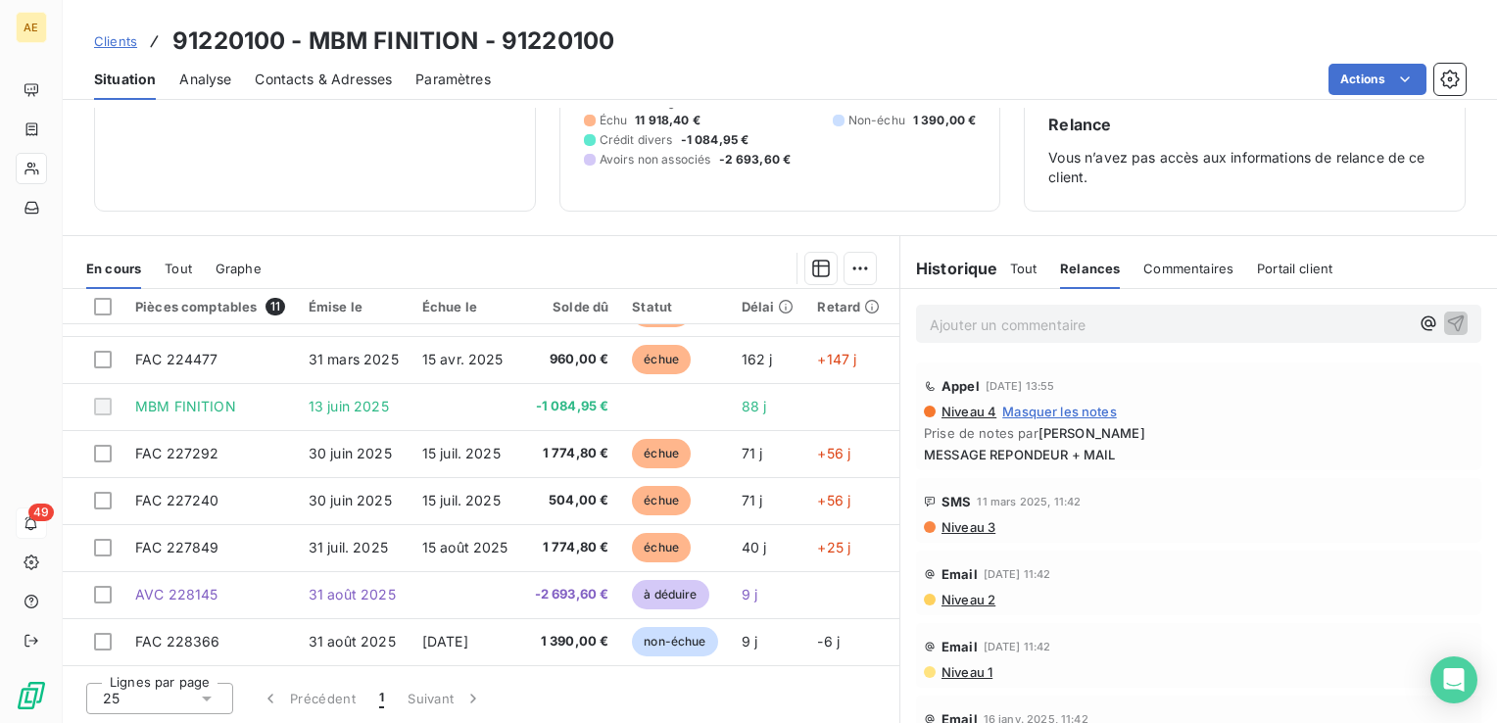
scroll to position [0, 0]
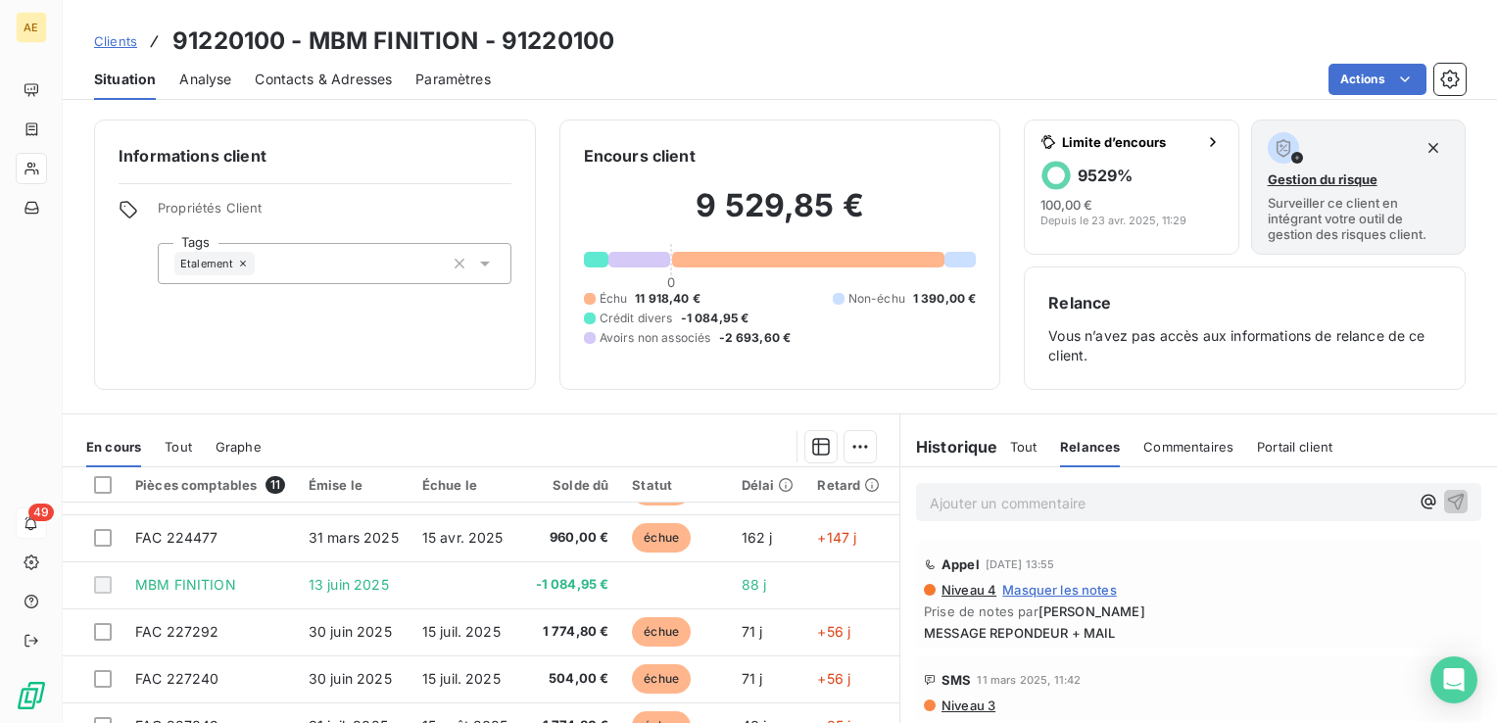
click at [1182, 442] on span "Commentaires" at bounding box center [1188, 447] width 90 height 16
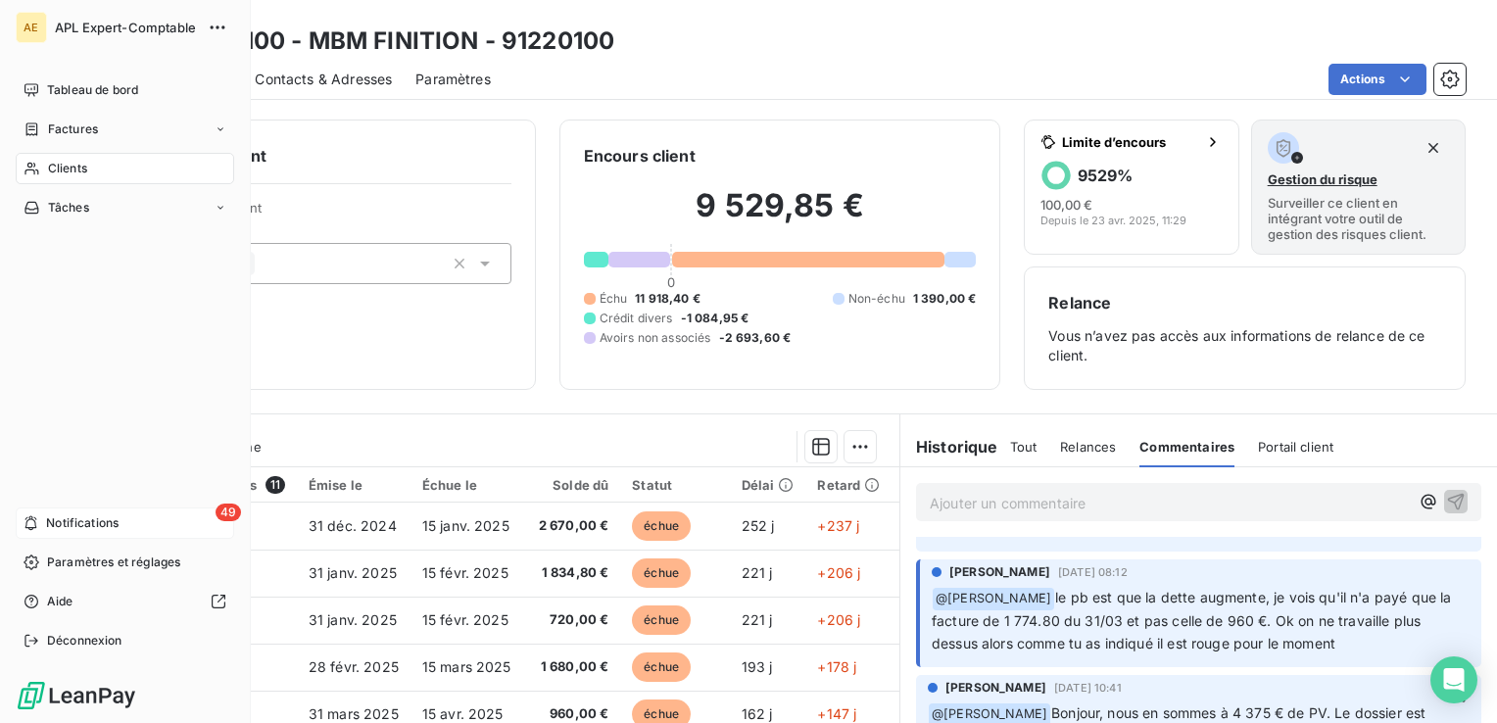
click at [59, 527] on span "Notifications" at bounding box center [82, 523] width 72 height 18
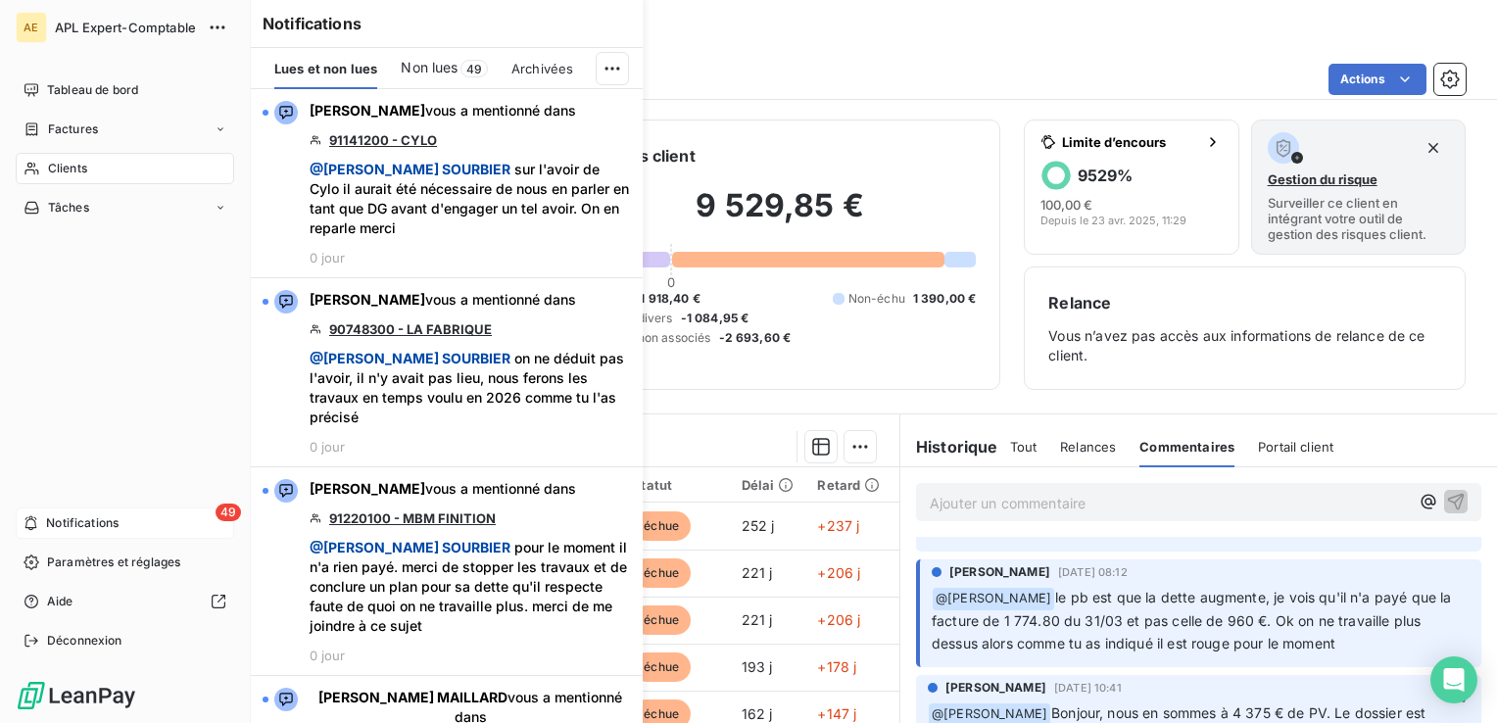
click at [59, 527] on span "Notifications" at bounding box center [82, 523] width 72 height 18
